Goal: Transaction & Acquisition: Obtain resource

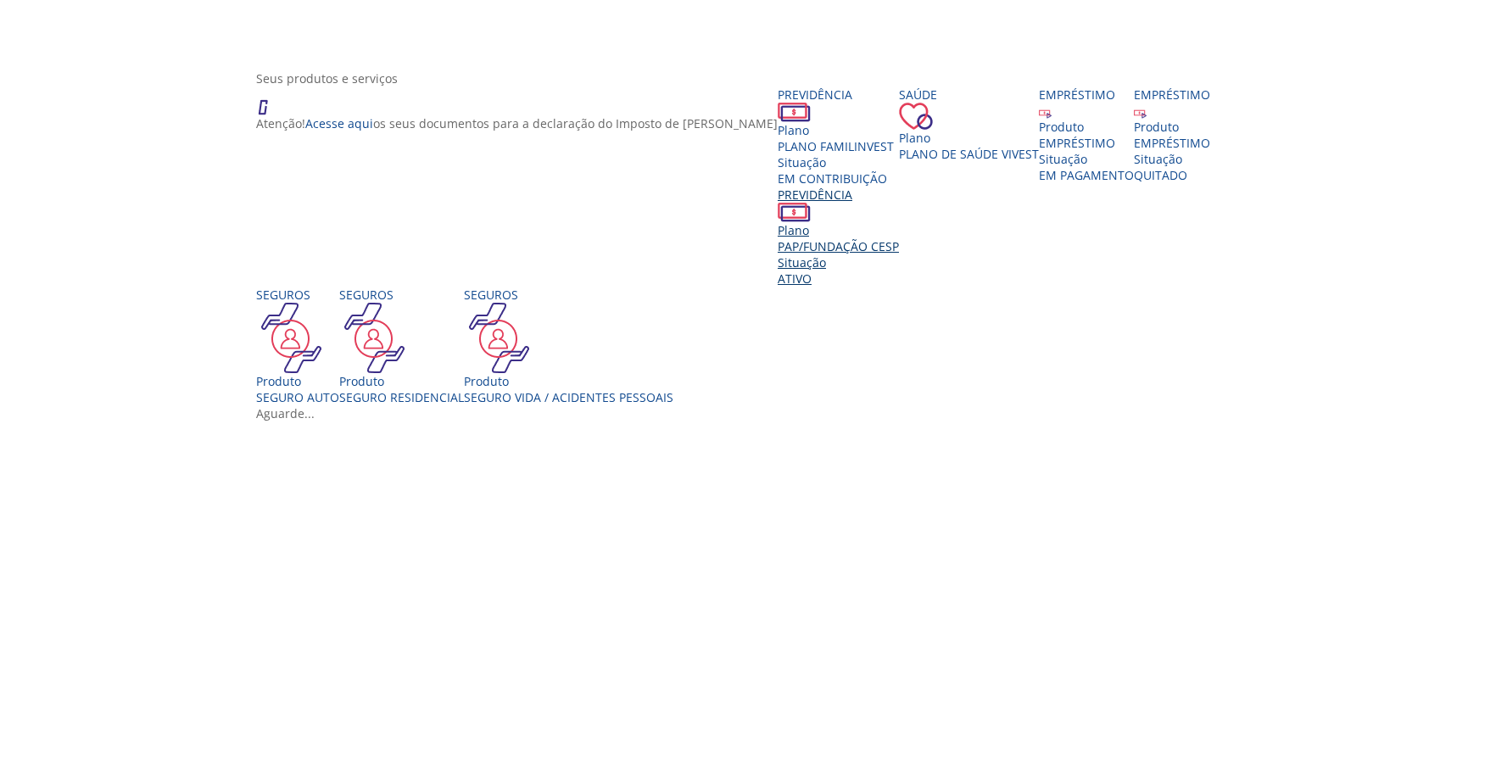
scroll to position [243, 0]
click at [1039, 182] on div "Empréstimo Produto EMPRÉSTIMO Situação EM PAGAMENTO" at bounding box center [1086, 134] width 95 height 97
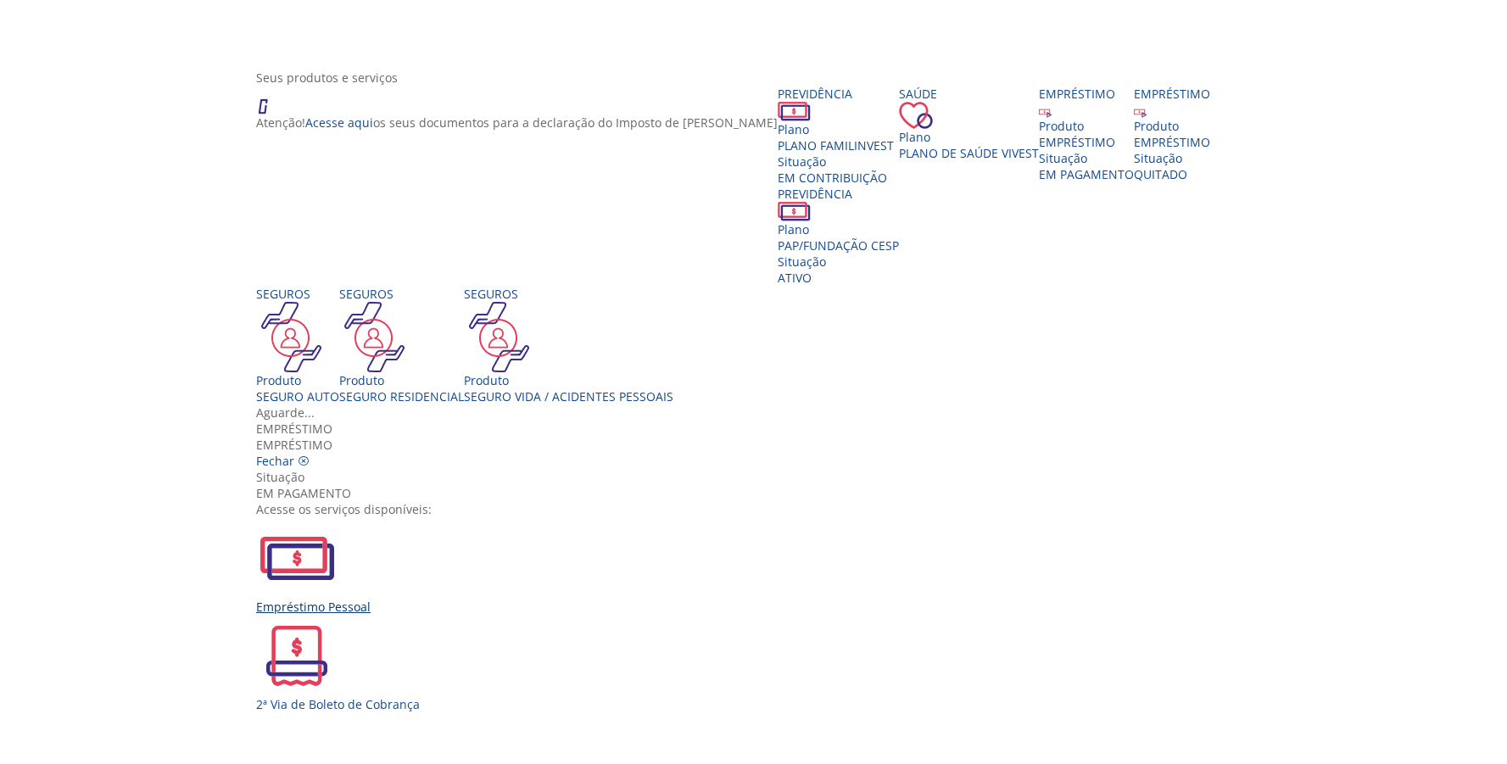
click at [500, 517] on div "Empréstimo Pessoal" at bounding box center [759, 566] width 1007 height 98
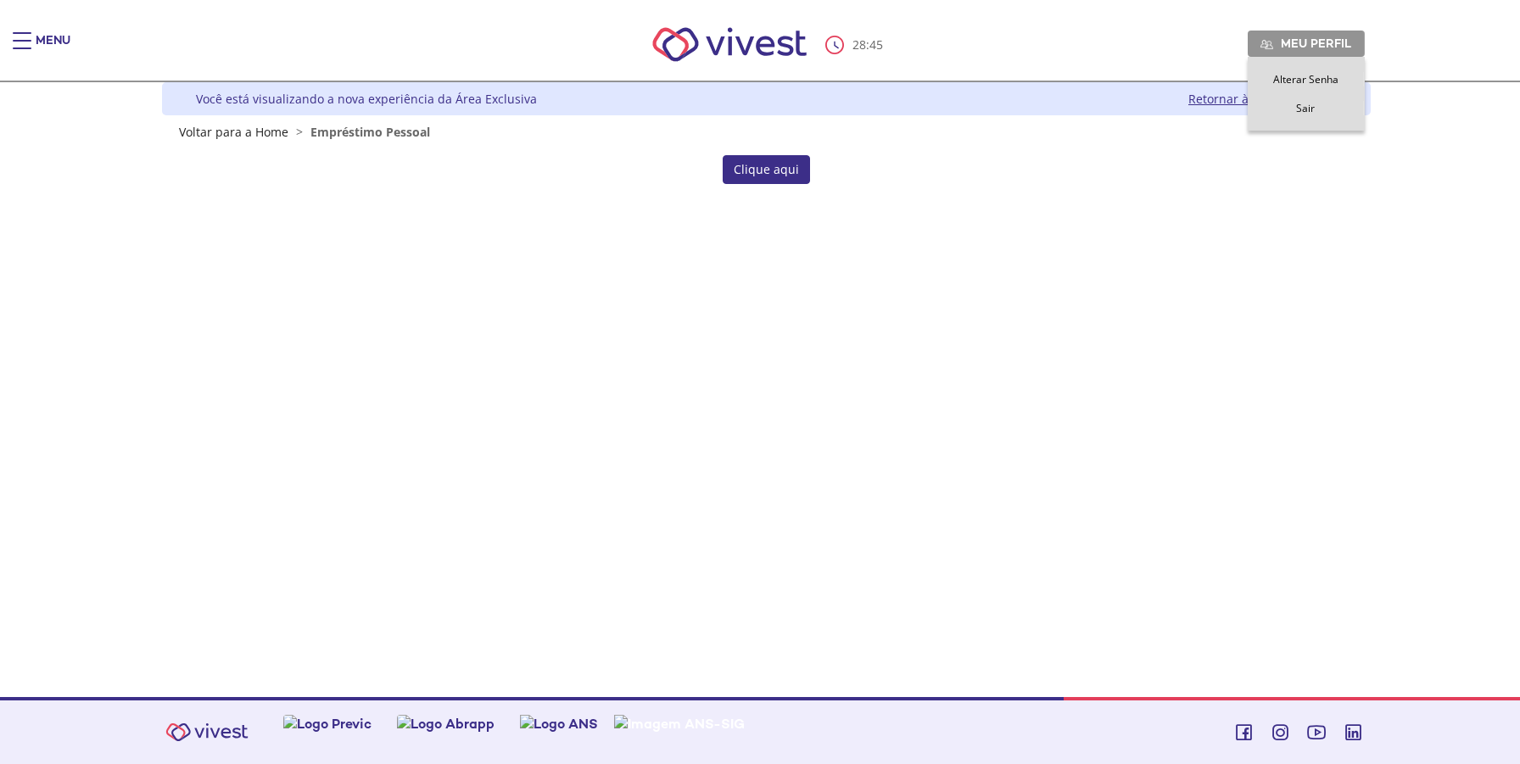
click at [1305, 105] on span "Sair" at bounding box center [1305, 108] width 19 height 14
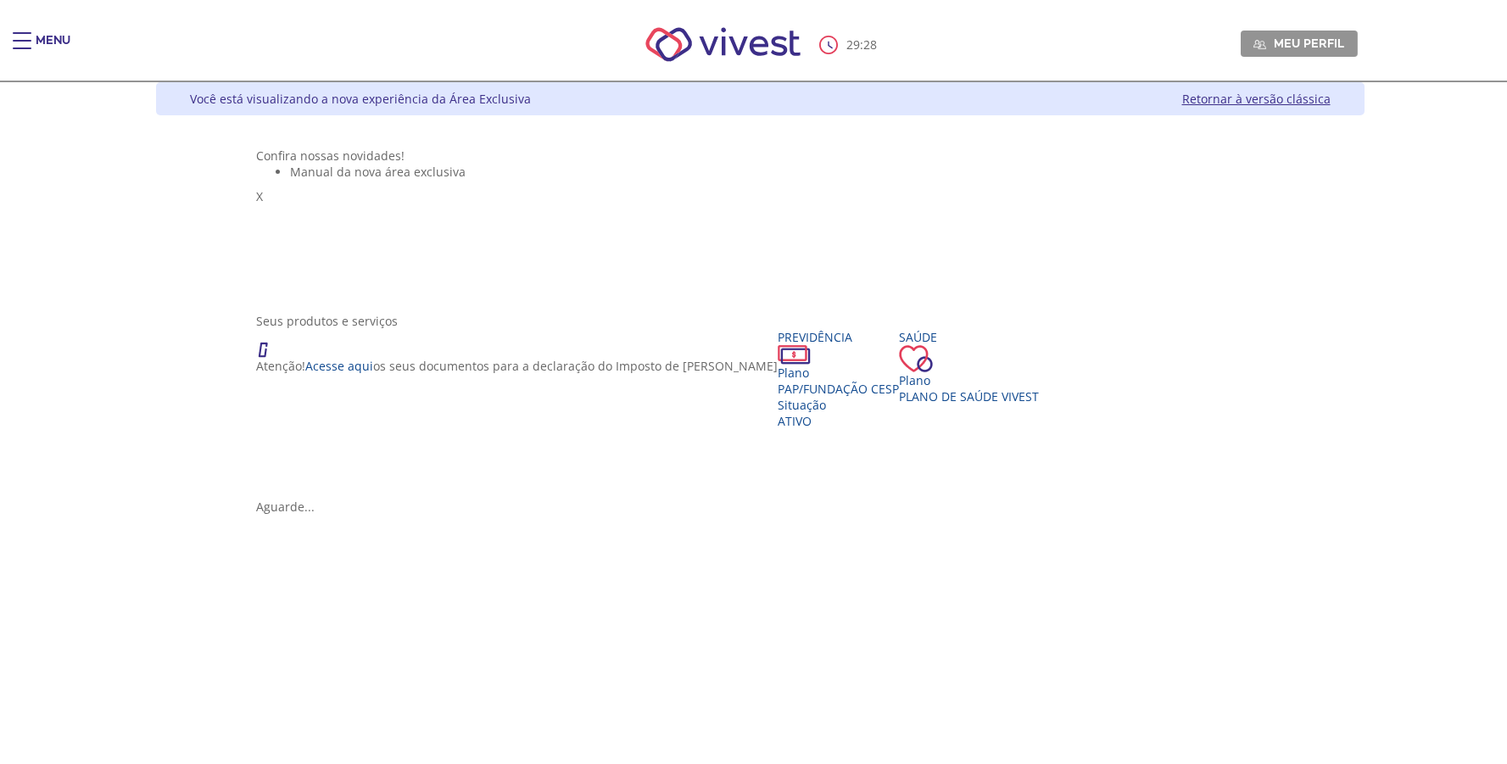
click at [15, 35] on div "Main header" at bounding box center [22, 49] width 19 height 34
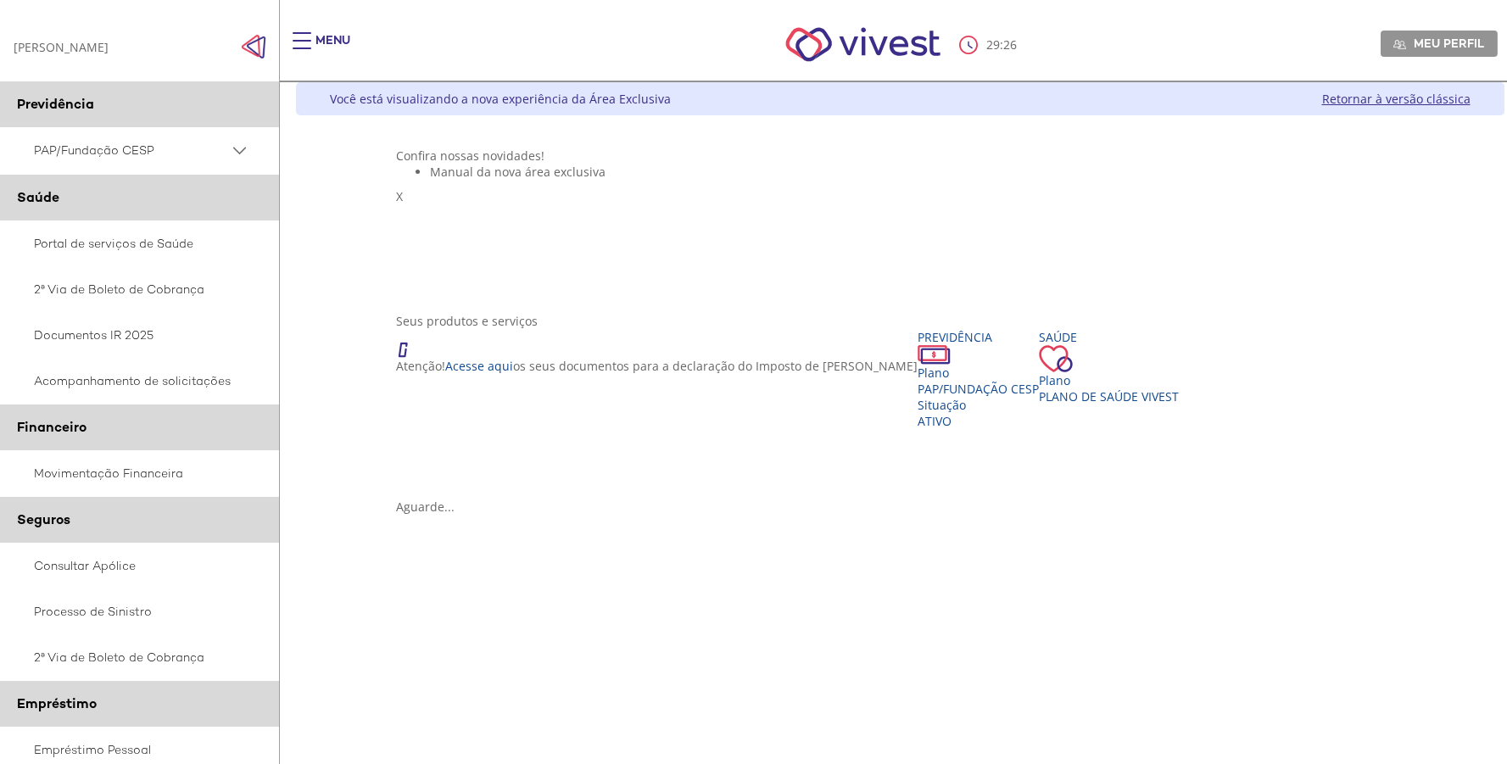
click at [309, 39] on div "Main header" at bounding box center [302, 49] width 19 height 34
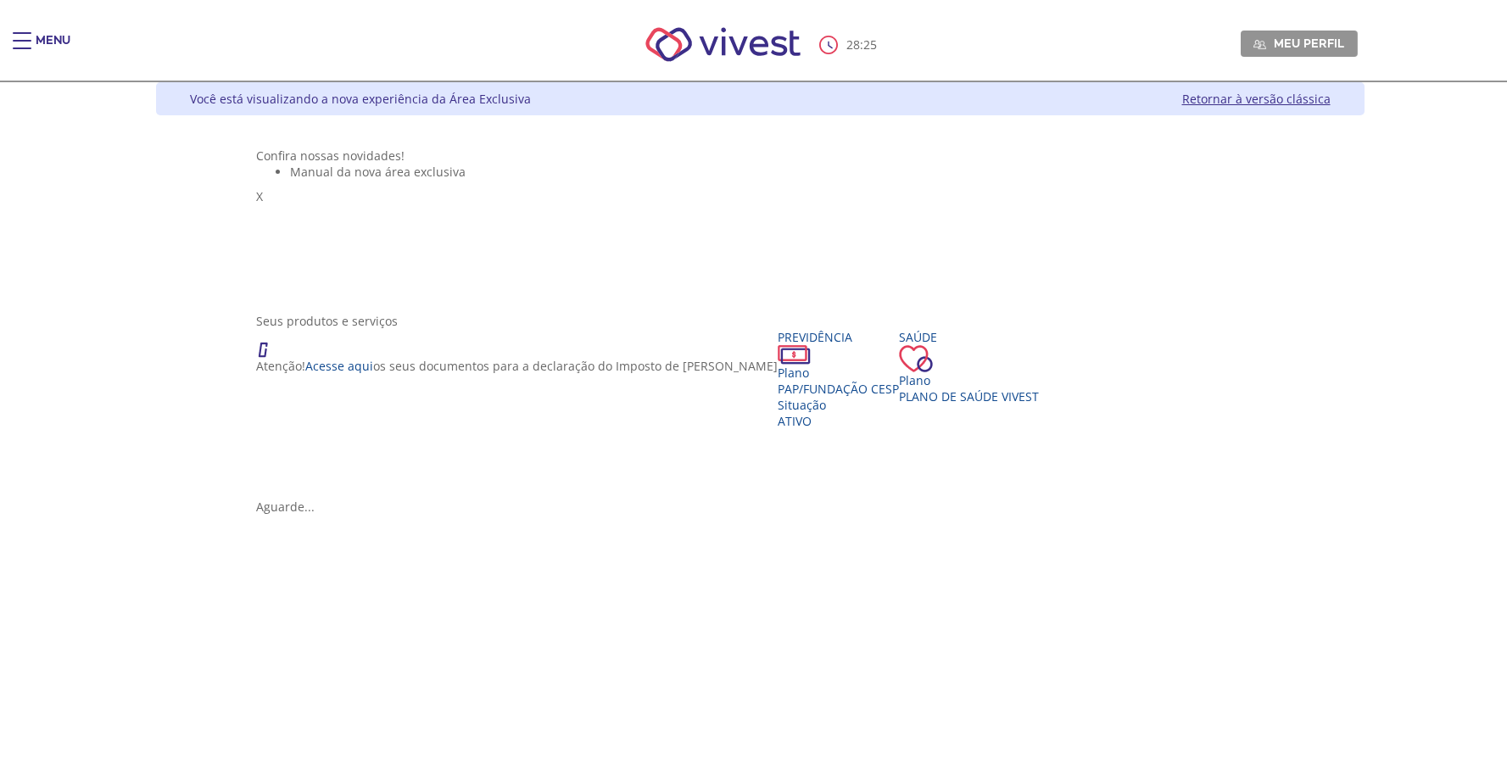
click at [149, 23] on div "28 : 25 Meu perfil Alterar Senha Sair" at bounding box center [753, 44] width 1208 height 72
click at [1308, 105] on span "Sair" at bounding box center [1299, 108] width 19 height 14
